Goal: Task Accomplishment & Management: Manage account settings

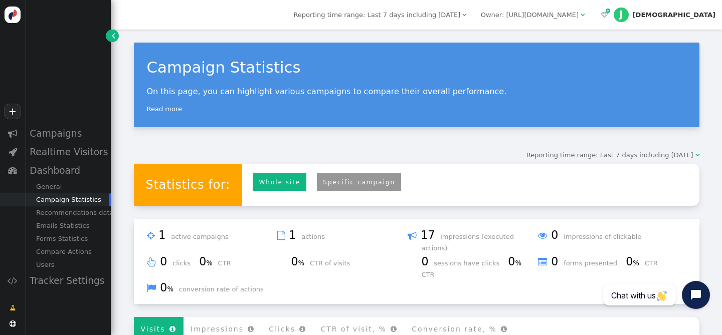
scroll to position [82, 0]
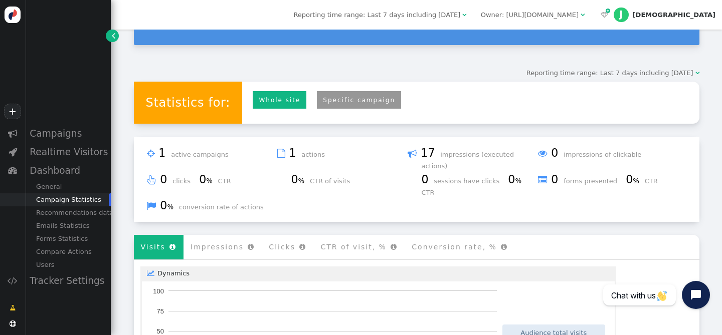
click at [111, 35] on link "" at bounding box center [112, 36] width 13 height 13
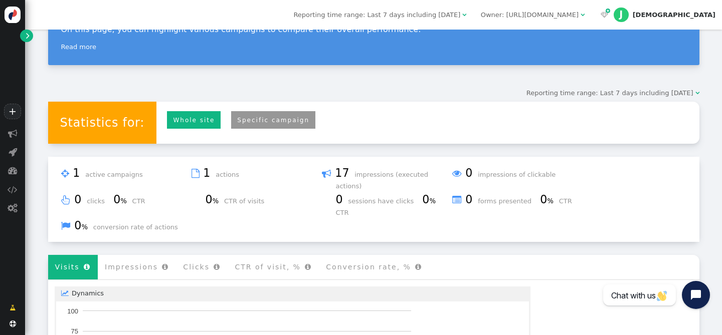
scroll to position [0, 0]
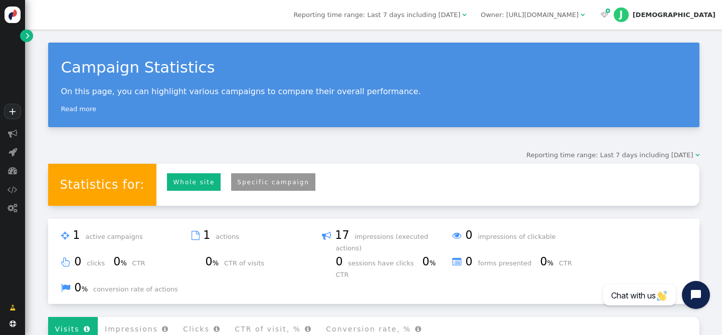
click at [24, 34] on link "" at bounding box center [26, 36] width 13 height 13
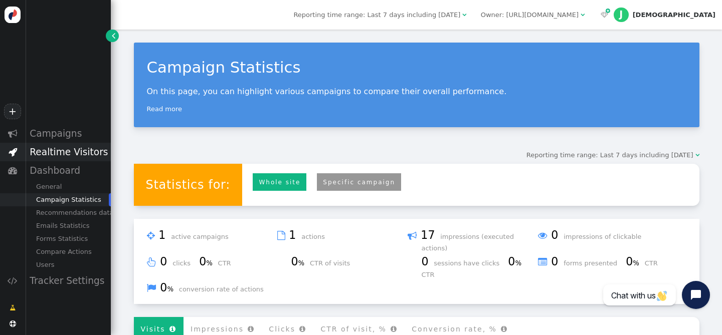
click at [66, 151] on div "Realtime Visitors" at bounding box center [68, 152] width 86 height 19
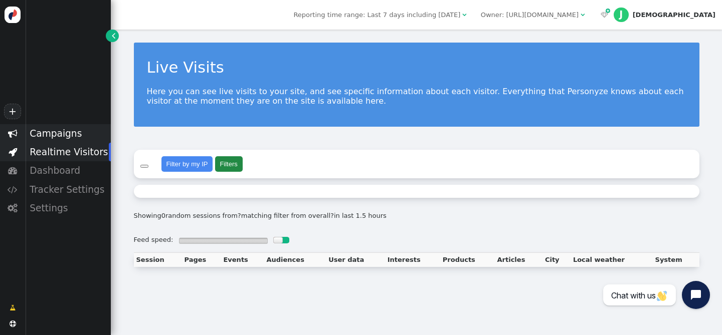
click at [62, 136] on div "Campaigns" at bounding box center [68, 133] width 86 height 19
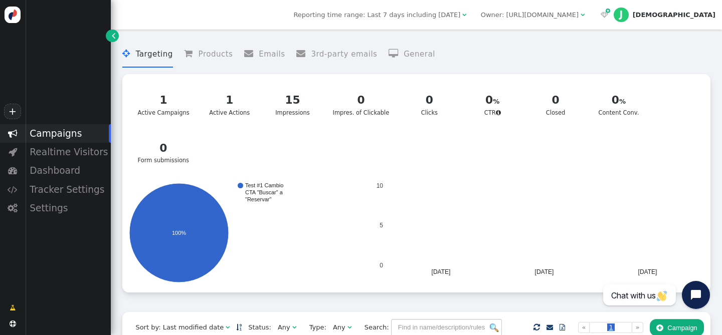
drag, startPoint x: 101, startPoint y: 39, endPoint x: 108, endPoint y: 39, distance: 6.5
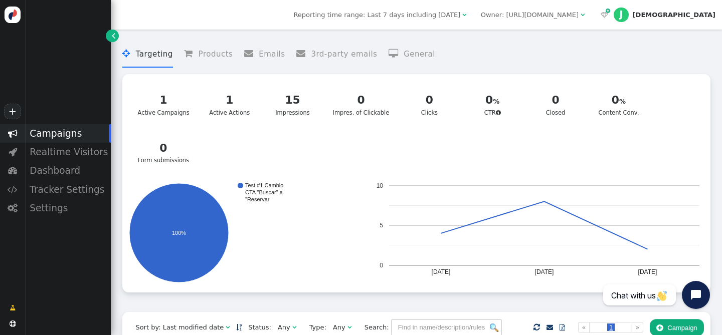
click at [101, 39] on div "+  Campaigns  Realtime Visitors  Dashboard  Tracker Settings  Settings  " at bounding box center [55, 167] width 111 height 335
click at [110, 39] on link "" at bounding box center [112, 36] width 13 height 13
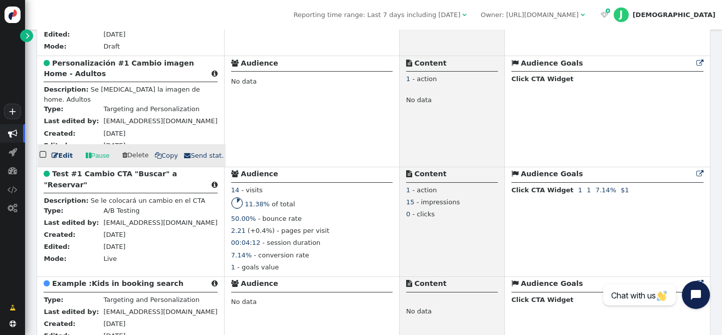
scroll to position [358, 0]
click at [63, 158] on link " Edit" at bounding box center [62, 156] width 21 height 10
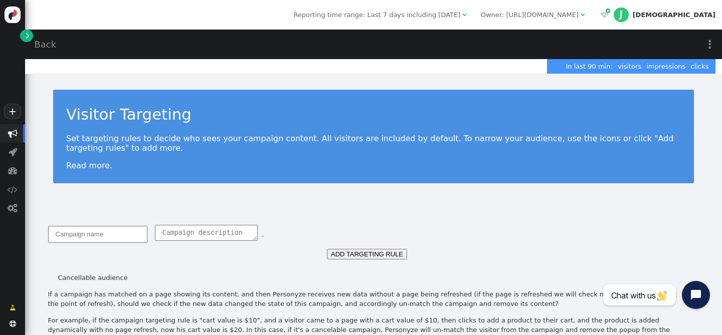
click at [28, 35] on span "" at bounding box center [28, 36] width 4 height 10
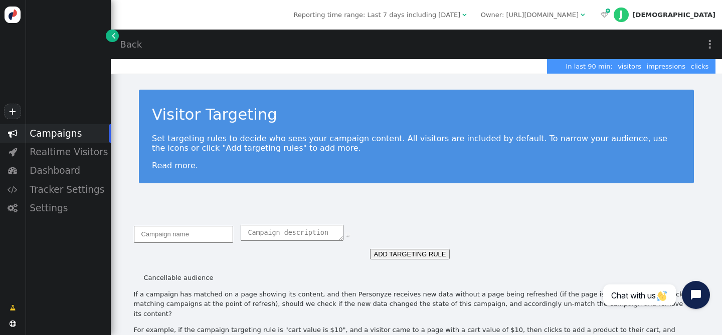
click at [58, 134] on div "Campaigns" at bounding box center [68, 133] width 86 height 19
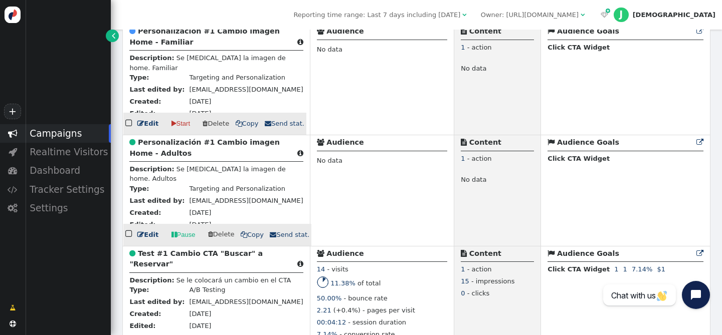
scroll to position [376, 0]
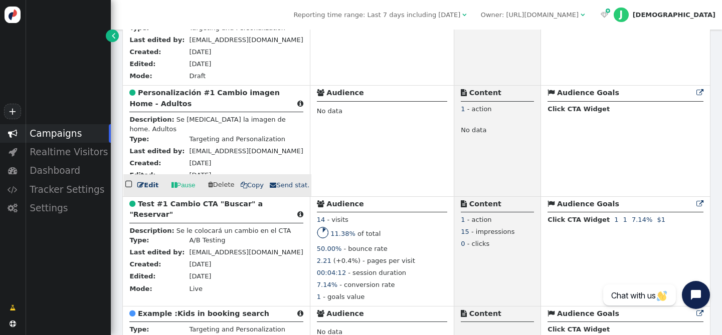
click at [178, 103] on div " Personalización #1 Cambio imagen Home - Adultos " at bounding box center [216, 100] width 174 height 25
click at [179, 100] on b "Personalización #1 Cambio imagen Home - Adultos" at bounding box center [204, 98] width 150 height 19
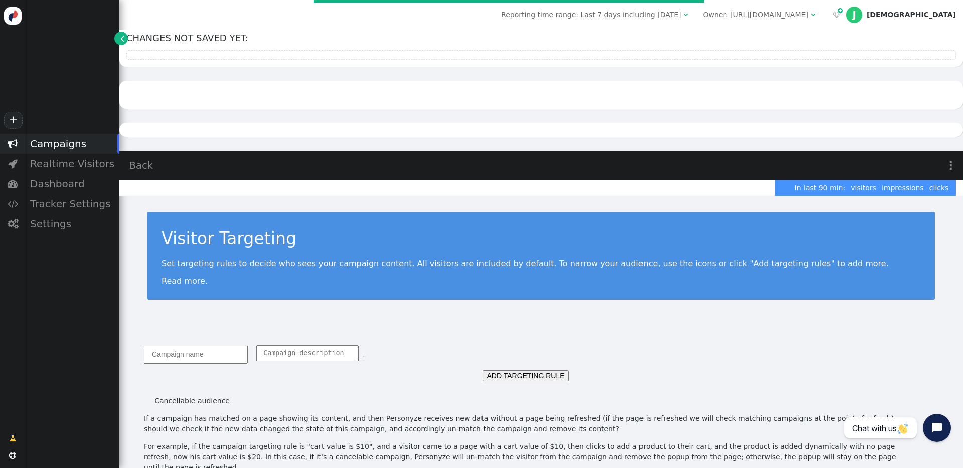
click at [148, 171] on link "Back" at bounding box center [141, 165] width 24 height 15
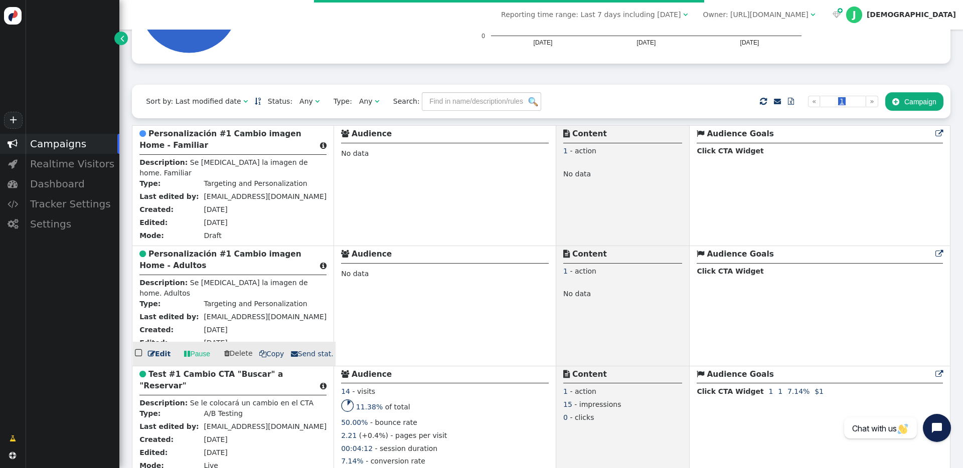
scroll to position [189, 0]
click at [166, 257] on b "Personalización #1 Cambio imagen Home - Adultos" at bounding box center [220, 259] width 162 height 21
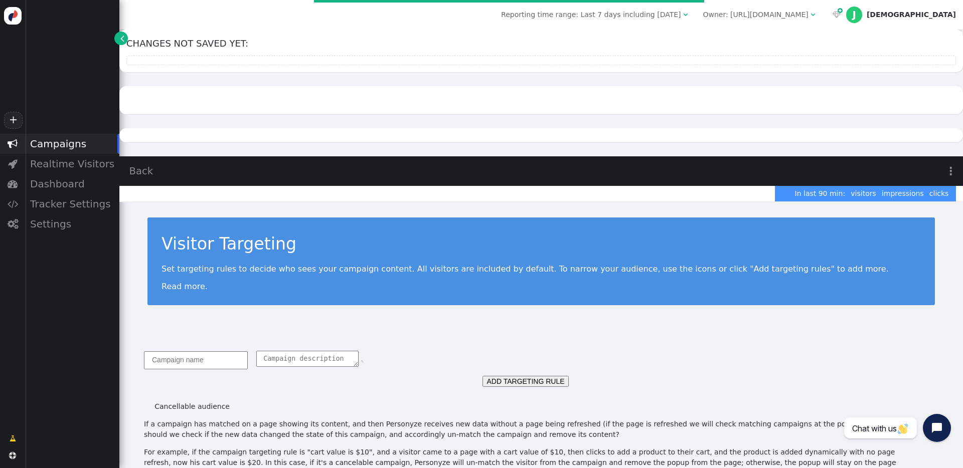
click at [122, 39] on span "" at bounding box center [122, 38] width 4 height 11
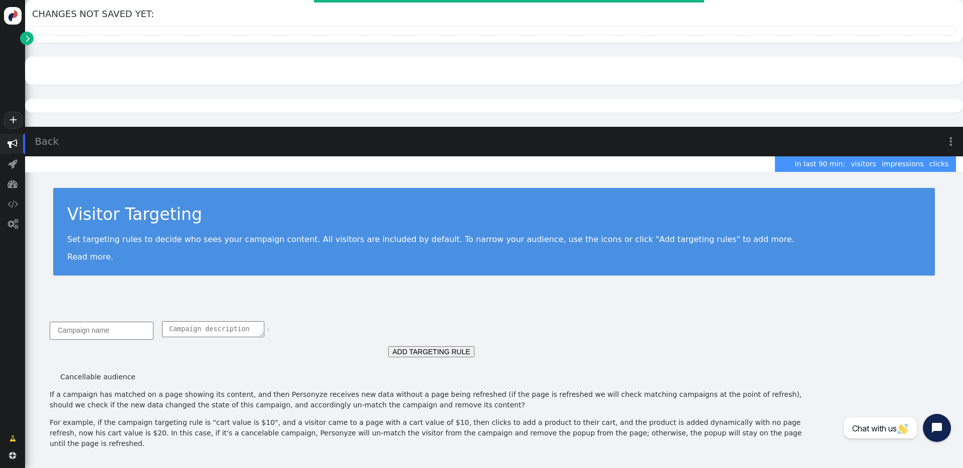
click at [28, 42] on span "" at bounding box center [28, 38] width 4 height 11
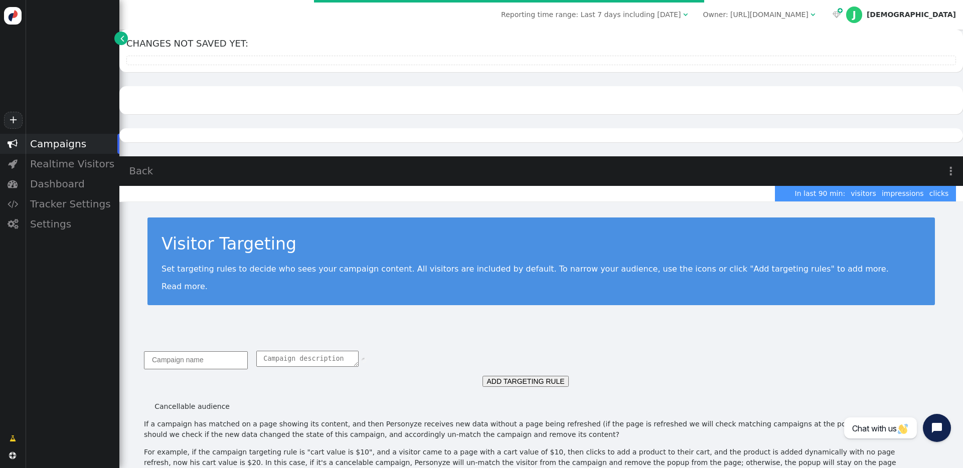
click at [66, 145] on div "Campaigns" at bounding box center [72, 144] width 94 height 20
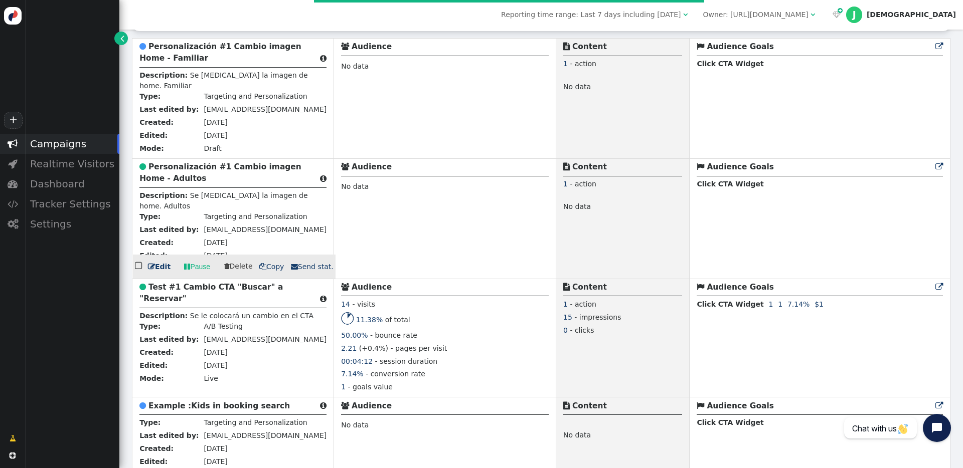
scroll to position [285, 0]
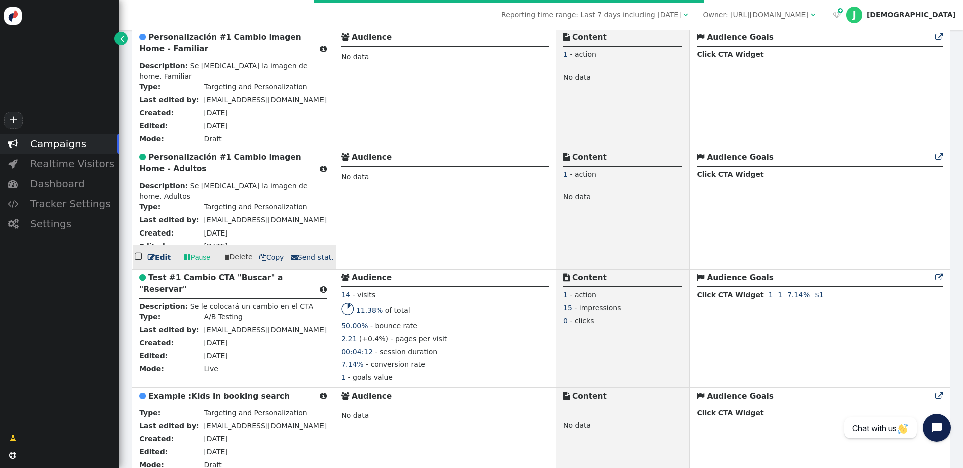
click at [174, 168] on b "Personalización #1 Cambio imagen Home - Adultos" at bounding box center [220, 163] width 162 height 21
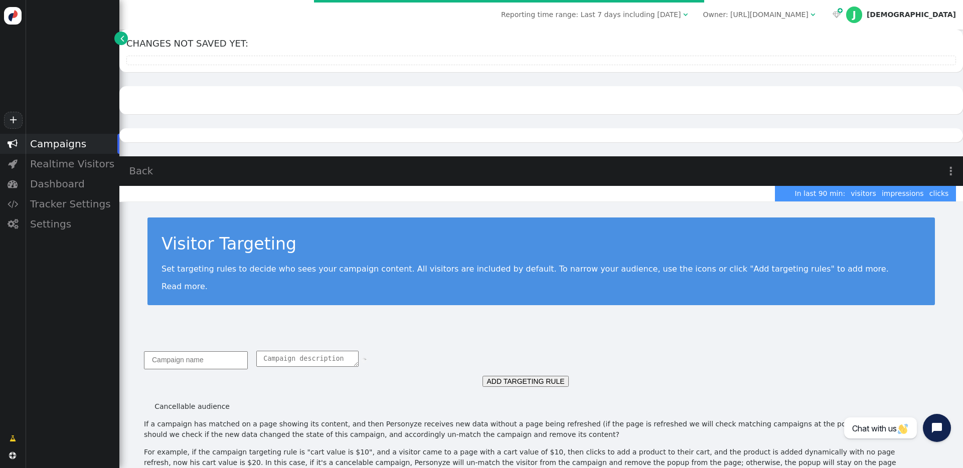
click at [71, 141] on div "Campaigns" at bounding box center [72, 144] width 94 height 20
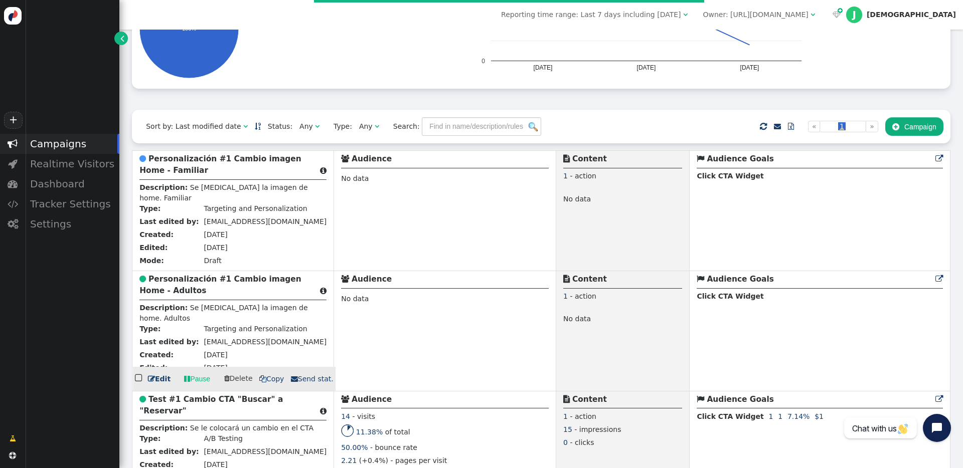
scroll to position [300, 0]
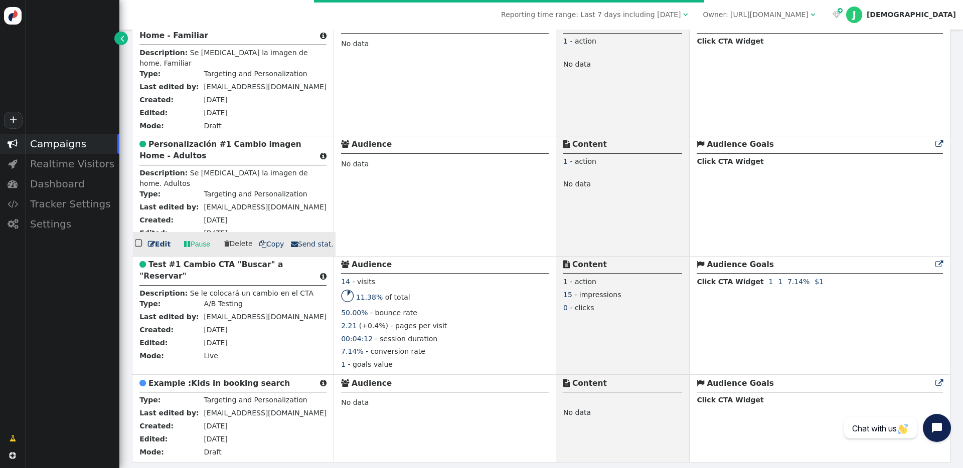
click at [160, 243] on link " Edit" at bounding box center [159, 244] width 23 height 11
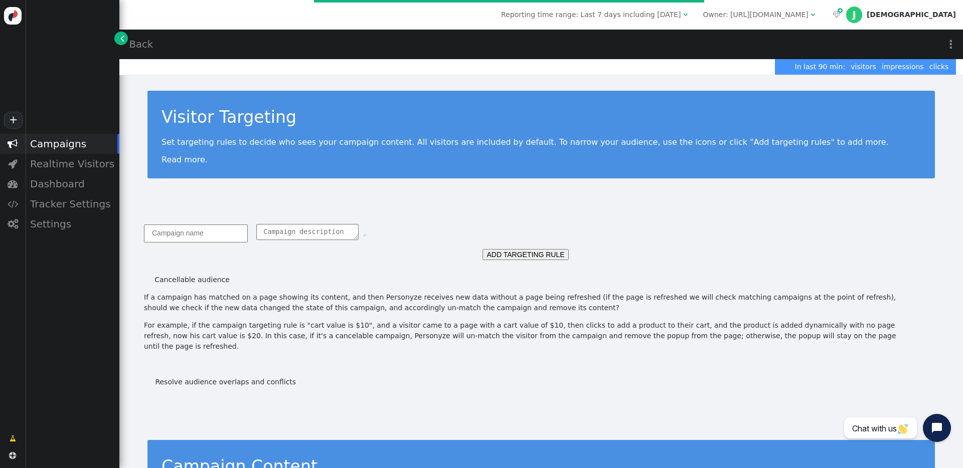
click at [67, 143] on div "Campaigns" at bounding box center [72, 144] width 94 height 20
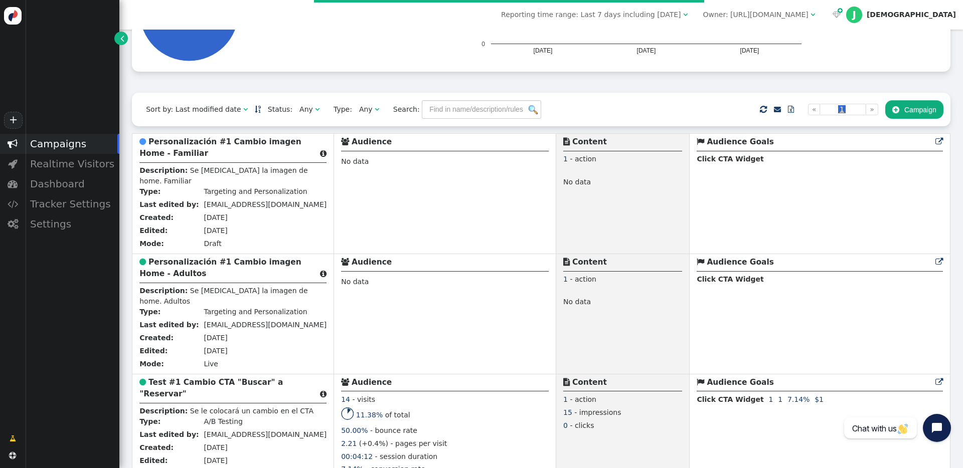
scroll to position [100, 0]
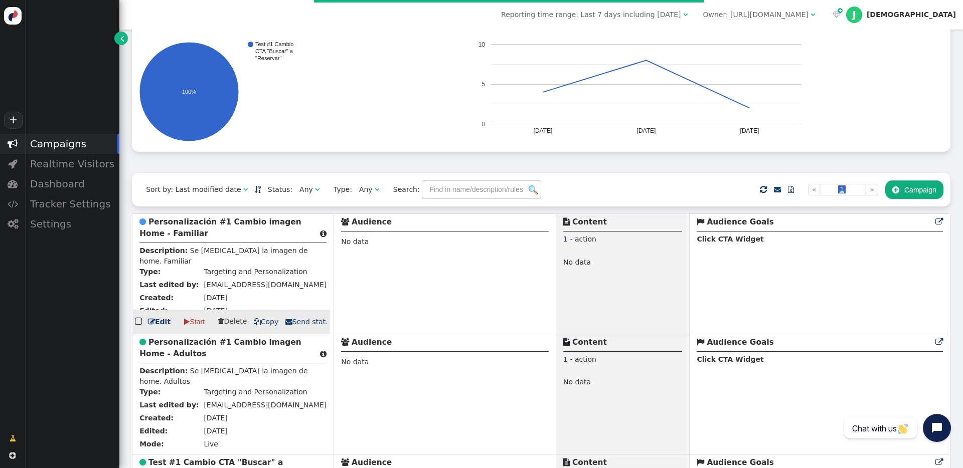
click at [185, 234] on b "Personalización #1 Cambio imagen Home - Familiar" at bounding box center [220, 228] width 162 height 21
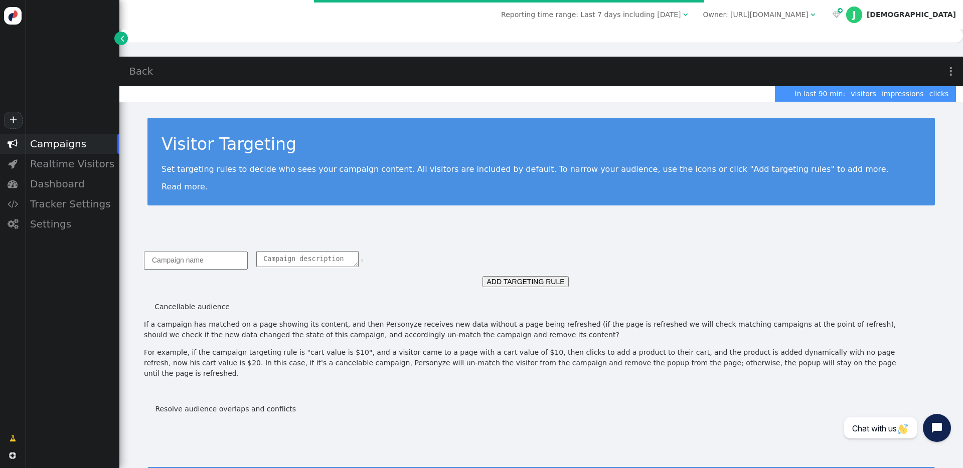
click at [124, 39] on link "" at bounding box center [121, 39] width 14 height 14
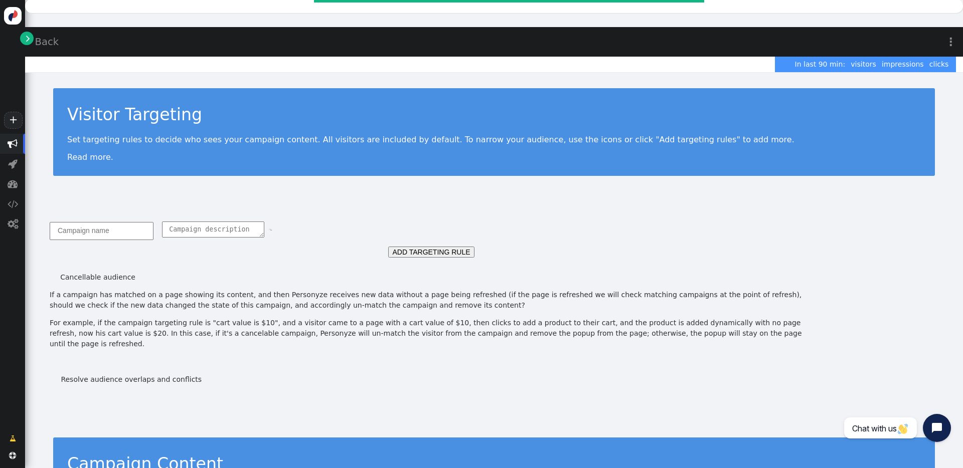
click at [29, 40] on span "" at bounding box center [28, 38] width 4 height 11
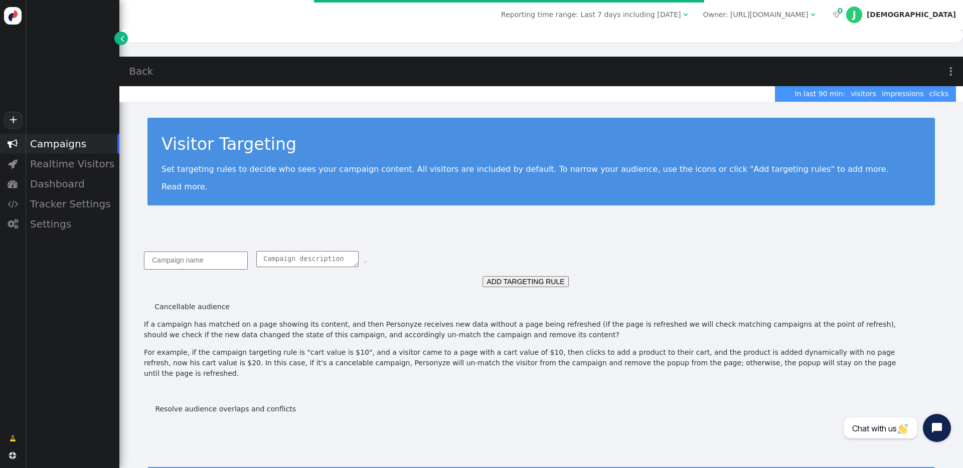
click at [27, 142] on div "Campaigns" at bounding box center [72, 144] width 94 height 20
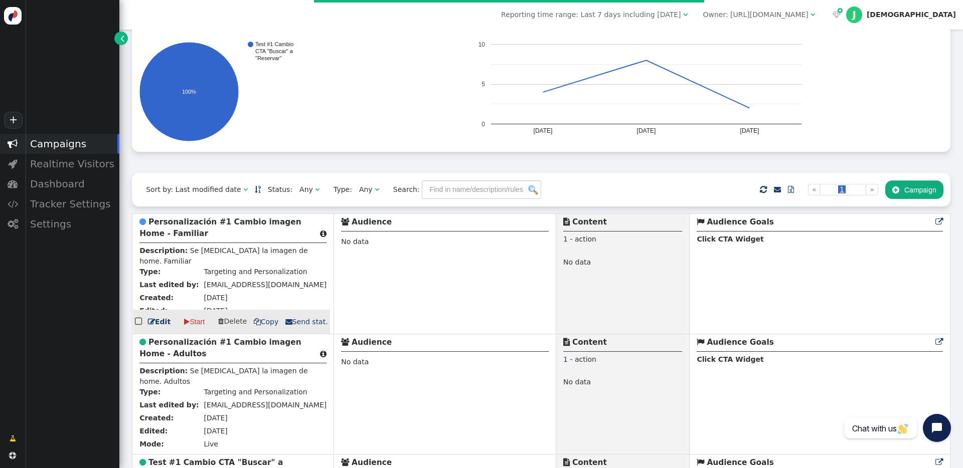
click at [165, 321] on link " Edit" at bounding box center [159, 322] width 23 height 11
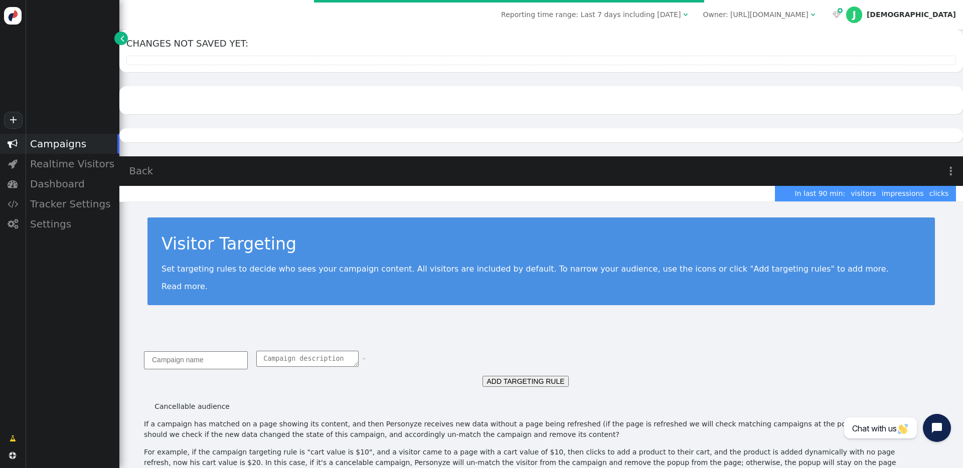
click at [591, 3] on div "Reporting time range: Last 7 days including [DATE]  Owner: [URL][DOMAIN_NAME] …" at bounding box center [541, 15] width 844 height 30
click at [623, 15] on span "Reporting time range: Last 7 days including [DATE]" at bounding box center [591, 15] width 180 height 8
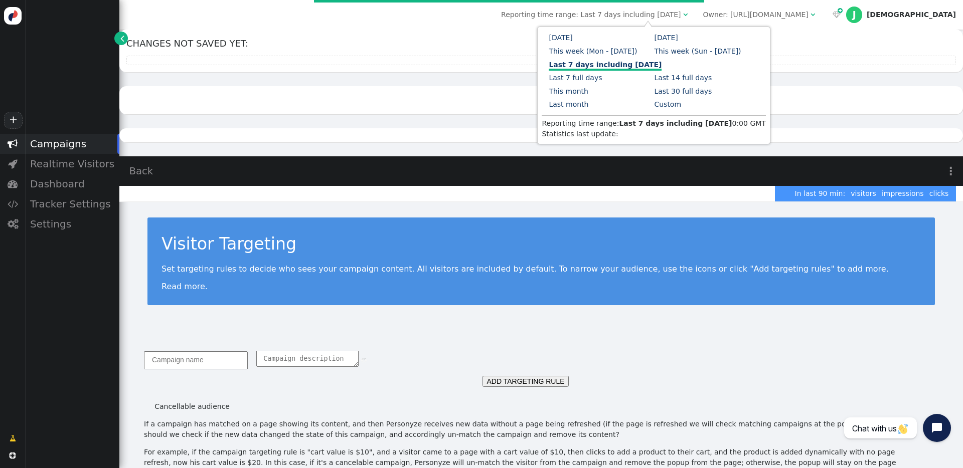
click at [722, 84] on div "Changes not saved yet:" at bounding box center [541, 93] width 844 height 127
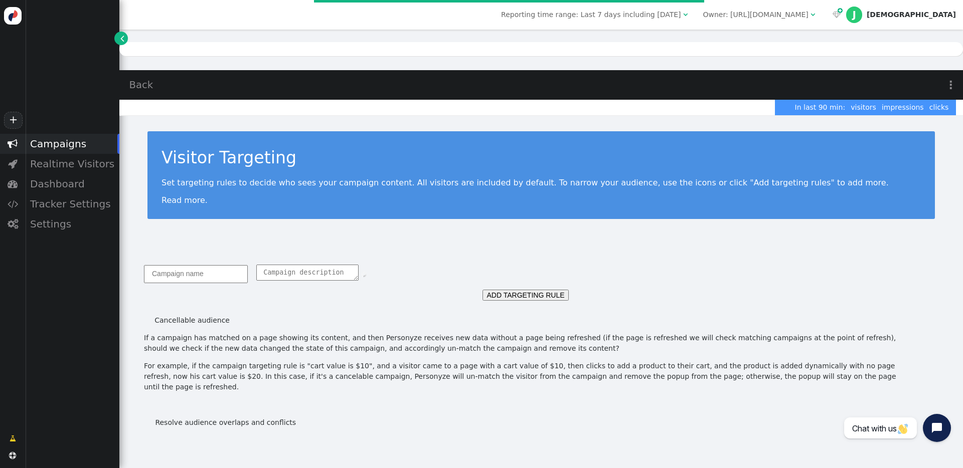
scroll to position [127, 0]
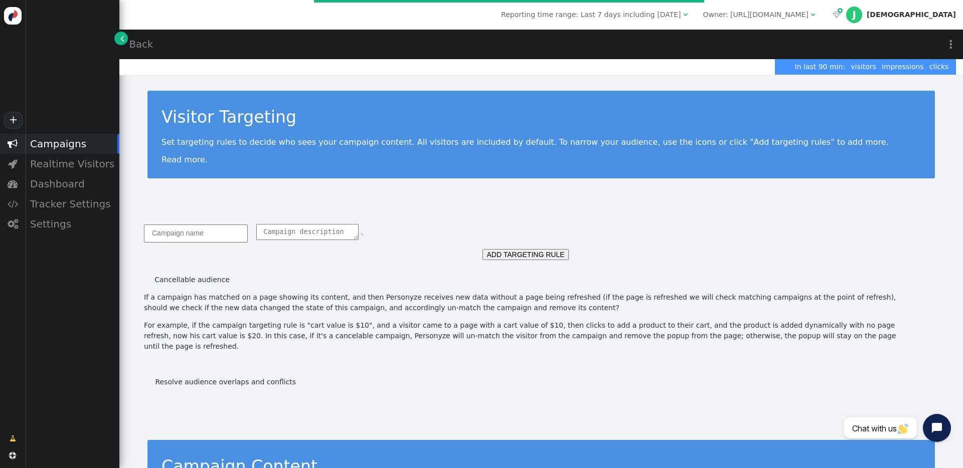
click at [76, 144] on div "Campaigns" at bounding box center [72, 144] width 94 height 20
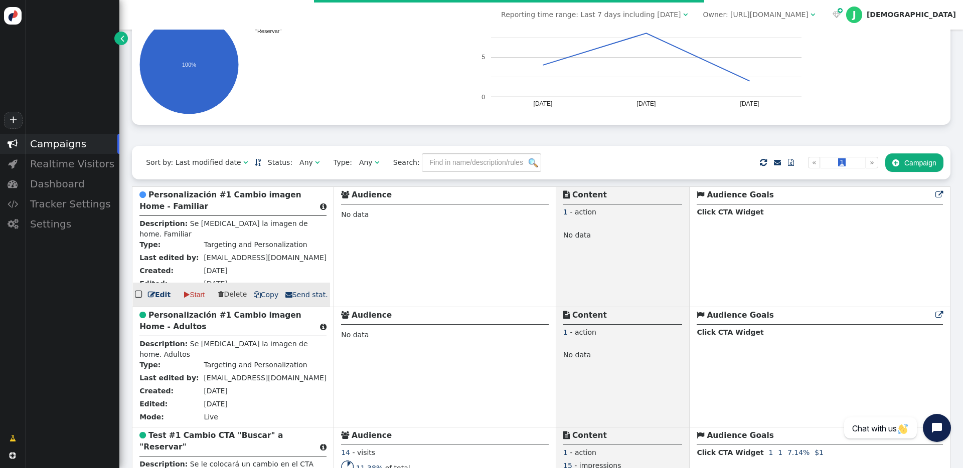
click at [160, 295] on link " Edit" at bounding box center [159, 295] width 23 height 11
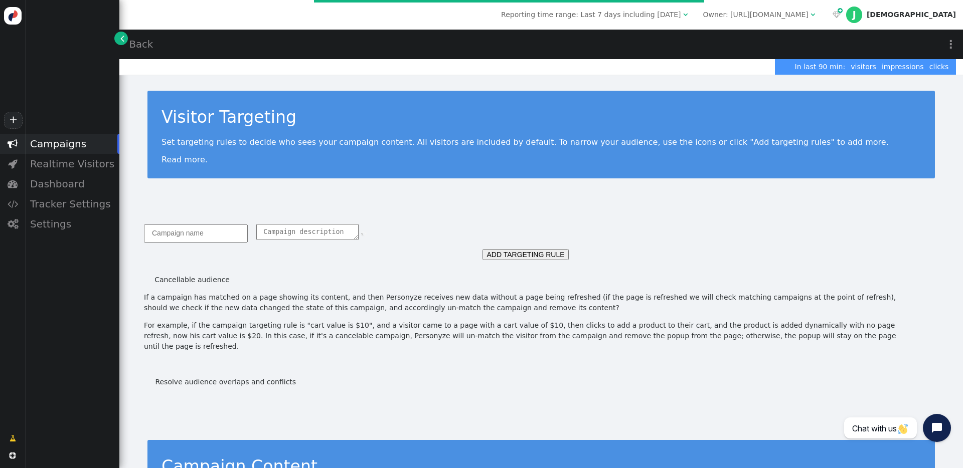
click at [398, 208] on div "ADD TARGETING RULE Cancellable audience If a campaign has matched on a page sho…" at bounding box center [541, 300] width 844 height 192
click at [117, 38] on link "" at bounding box center [121, 39] width 14 height 14
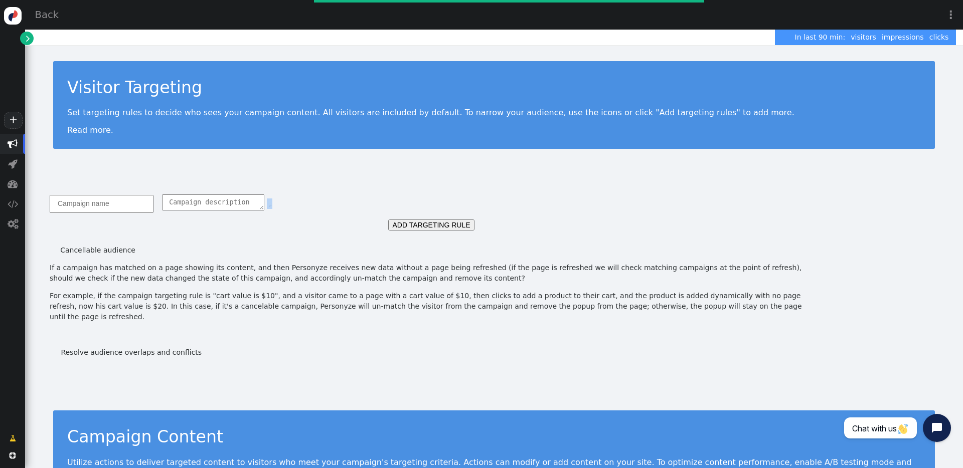
scroll to position [127, 0]
click at [21, 34] on div "+" at bounding box center [12, 67] width 25 height 134
click at [23, 36] on link "" at bounding box center [27, 39] width 14 height 14
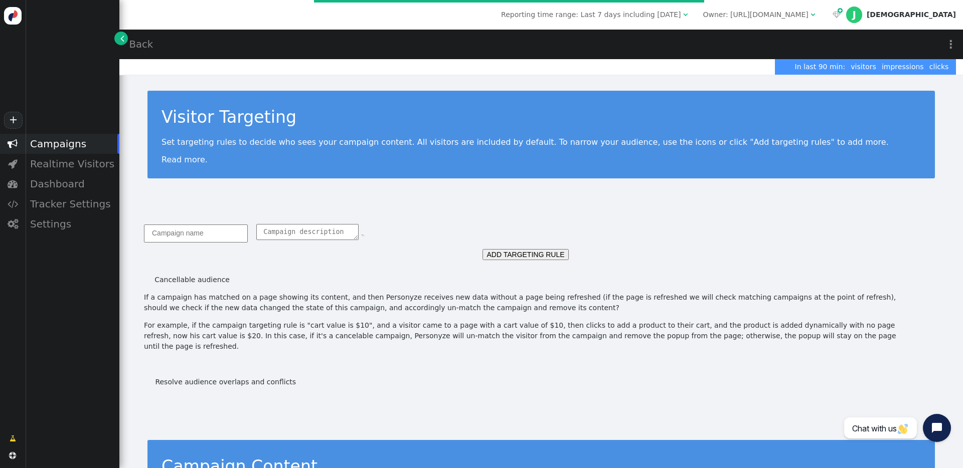
click at [122, 40] on span "" at bounding box center [122, 38] width 4 height 11
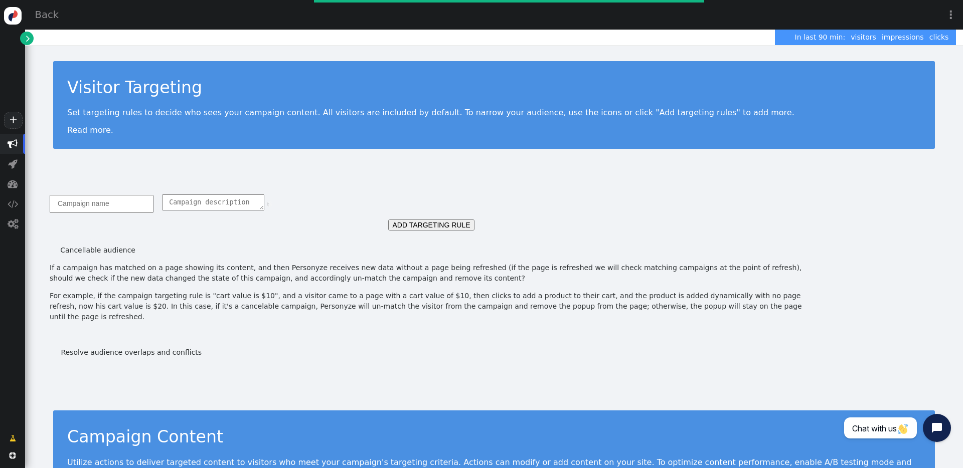
click at [21, 39] on link "" at bounding box center [27, 39] width 14 height 14
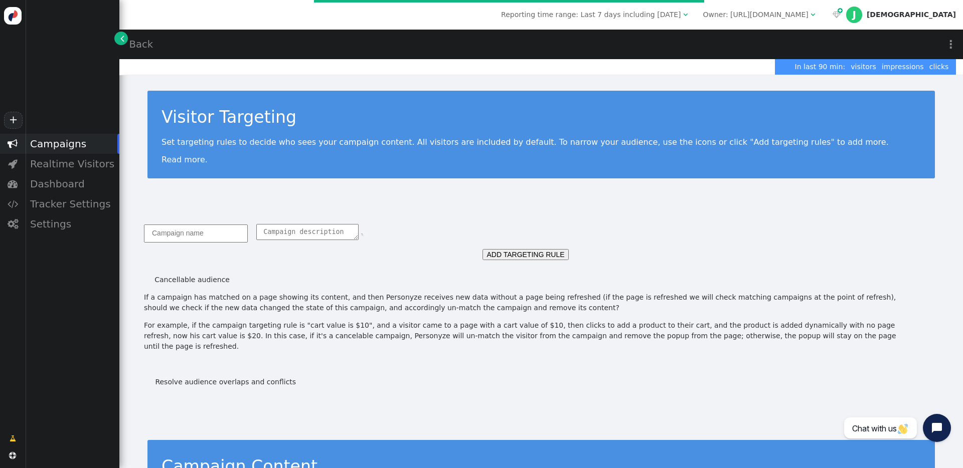
click at [59, 143] on div "Campaigns" at bounding box center [72, 144] width 94 height 20
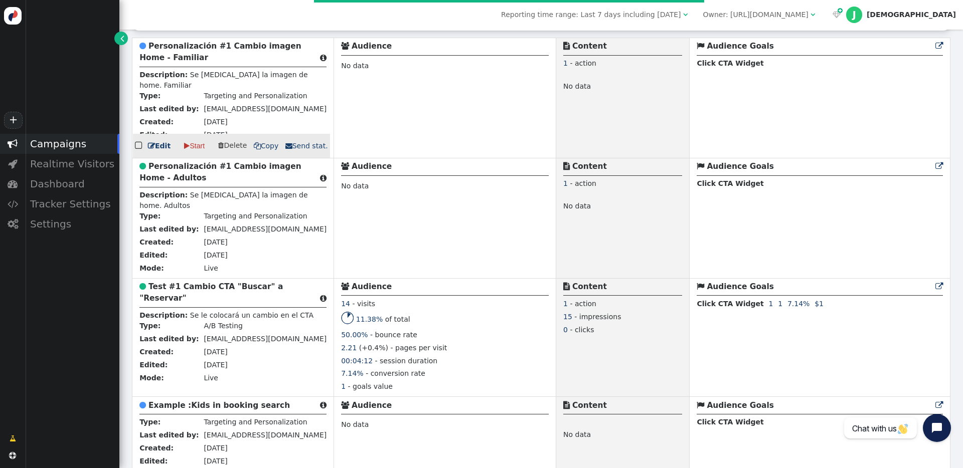
scroll to position [252, 0]
